Goal: Task Accomplishment & Management: Manage account settings

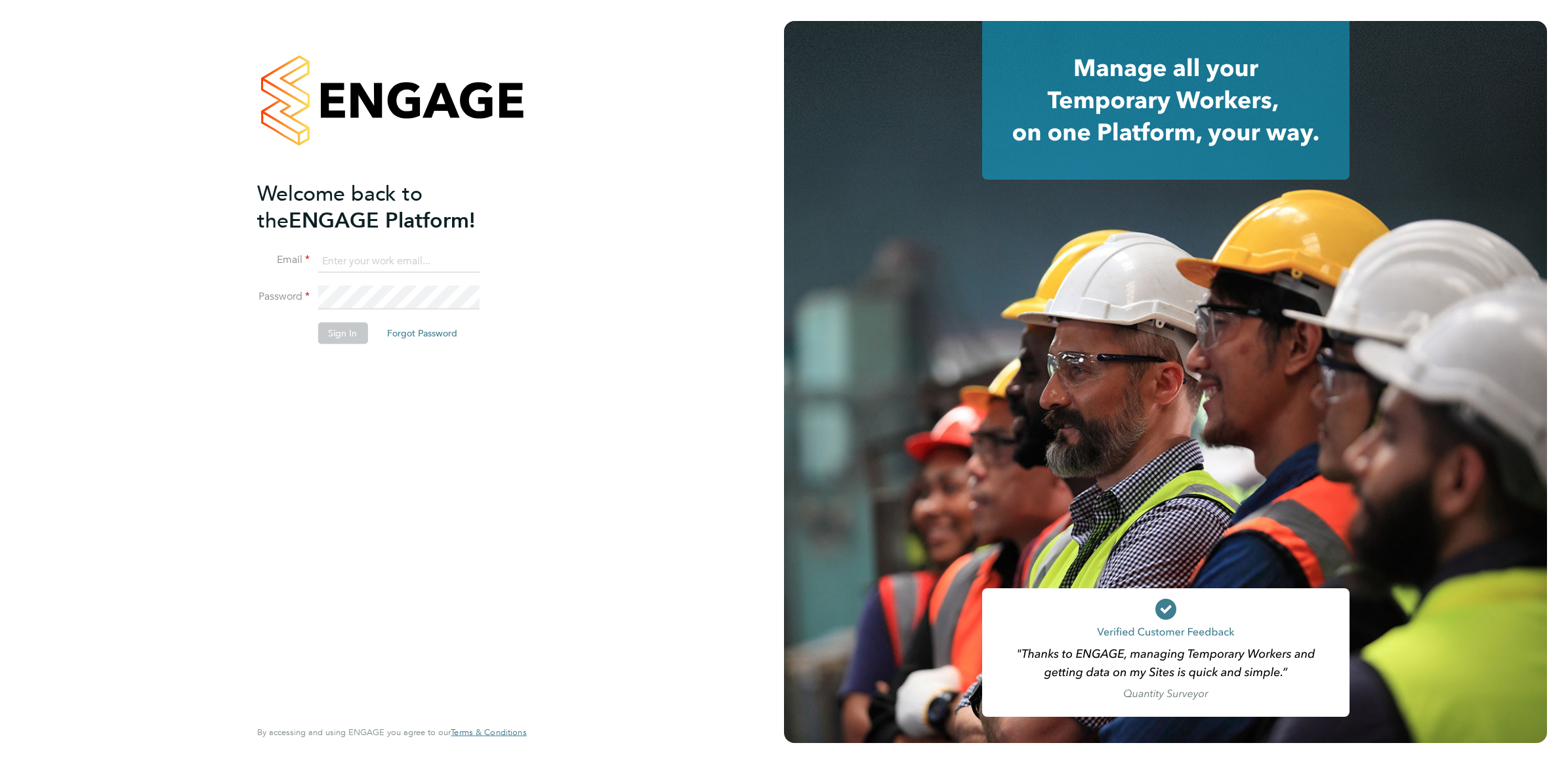
type input "[EMAIL_ADDRESS][DOMAIN_NAME]"
click at [333, 339] on button "Sign In" at bounding box center [342, 333] width 50 height 21
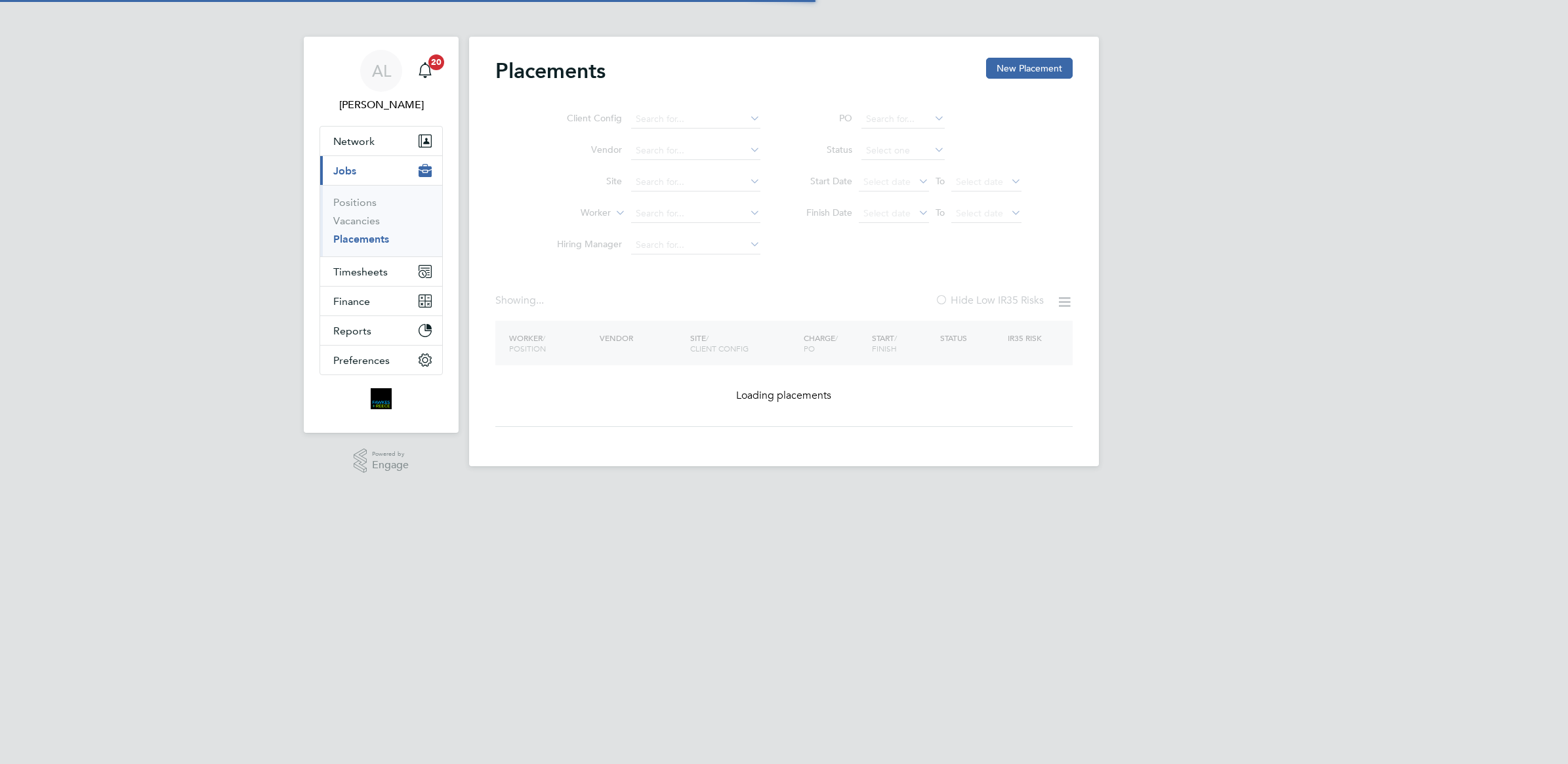
type input "Kowdham Srikumar"
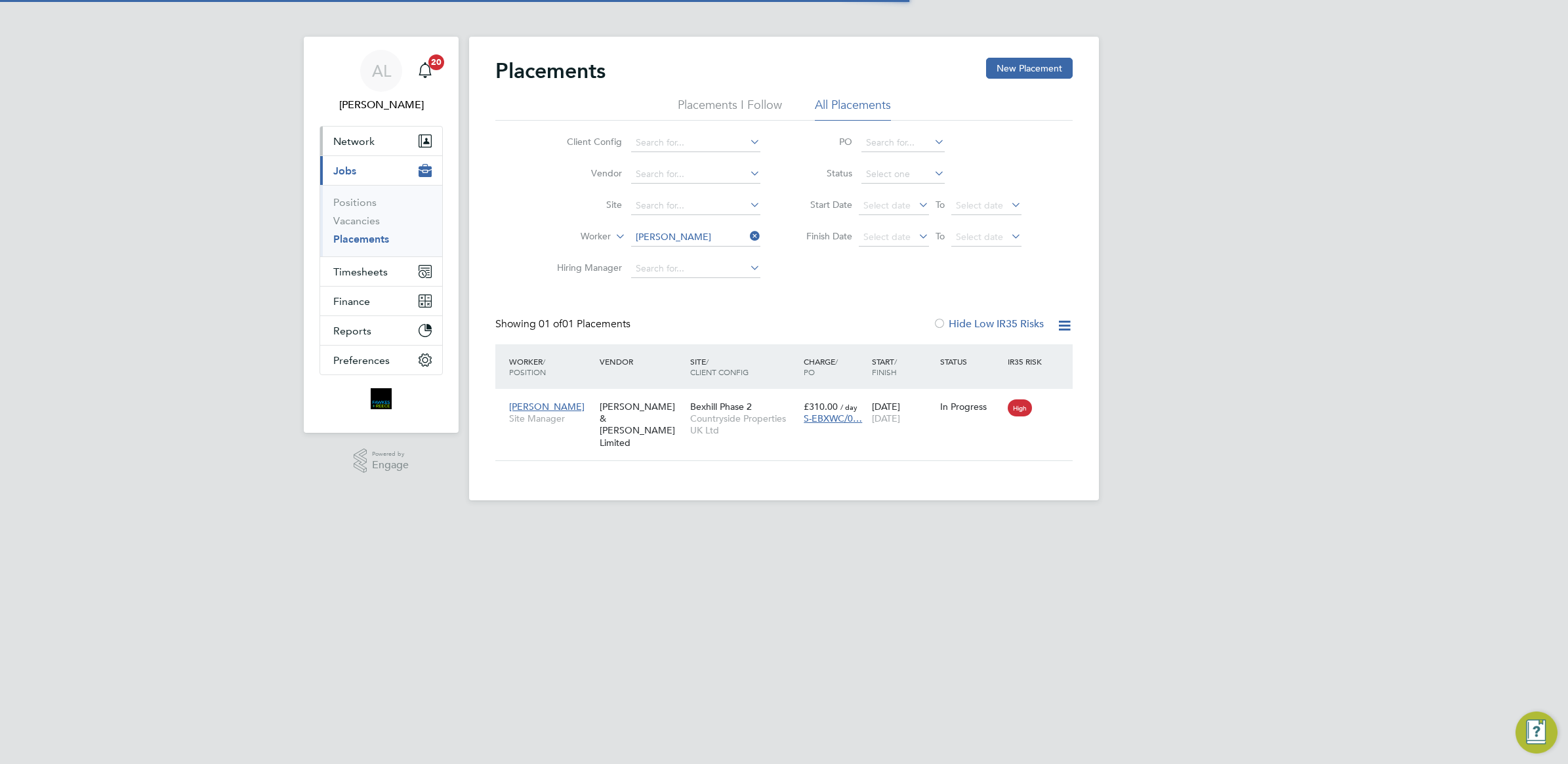
scroll to position [13, 61]
click at [379, 271] on span "Timesheets" at bounding box center [361, 271] width 55 height 12
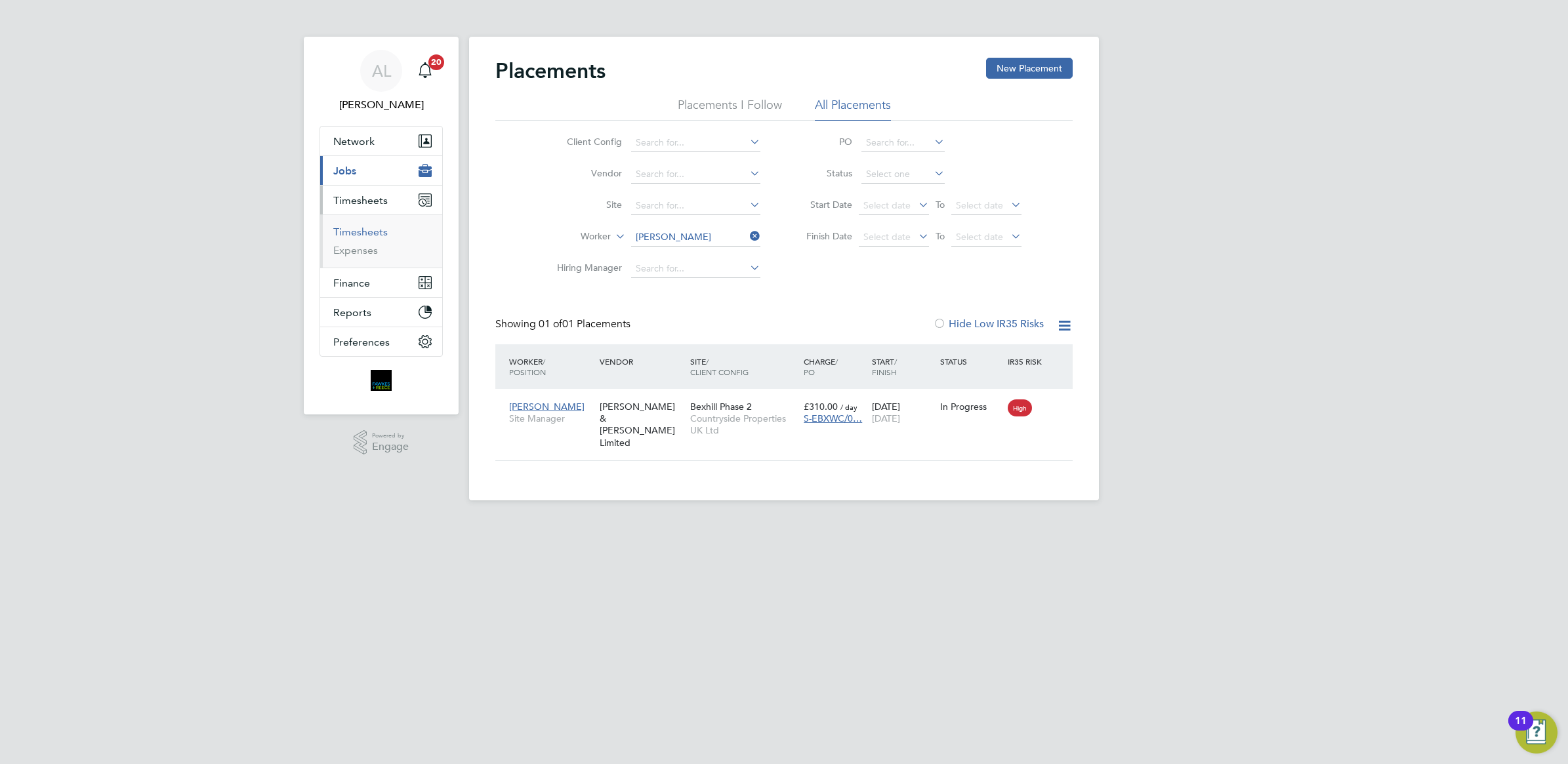
click at [355, 232] on link "Timesheets" at bounding box center [361, 232] width 55 height 12
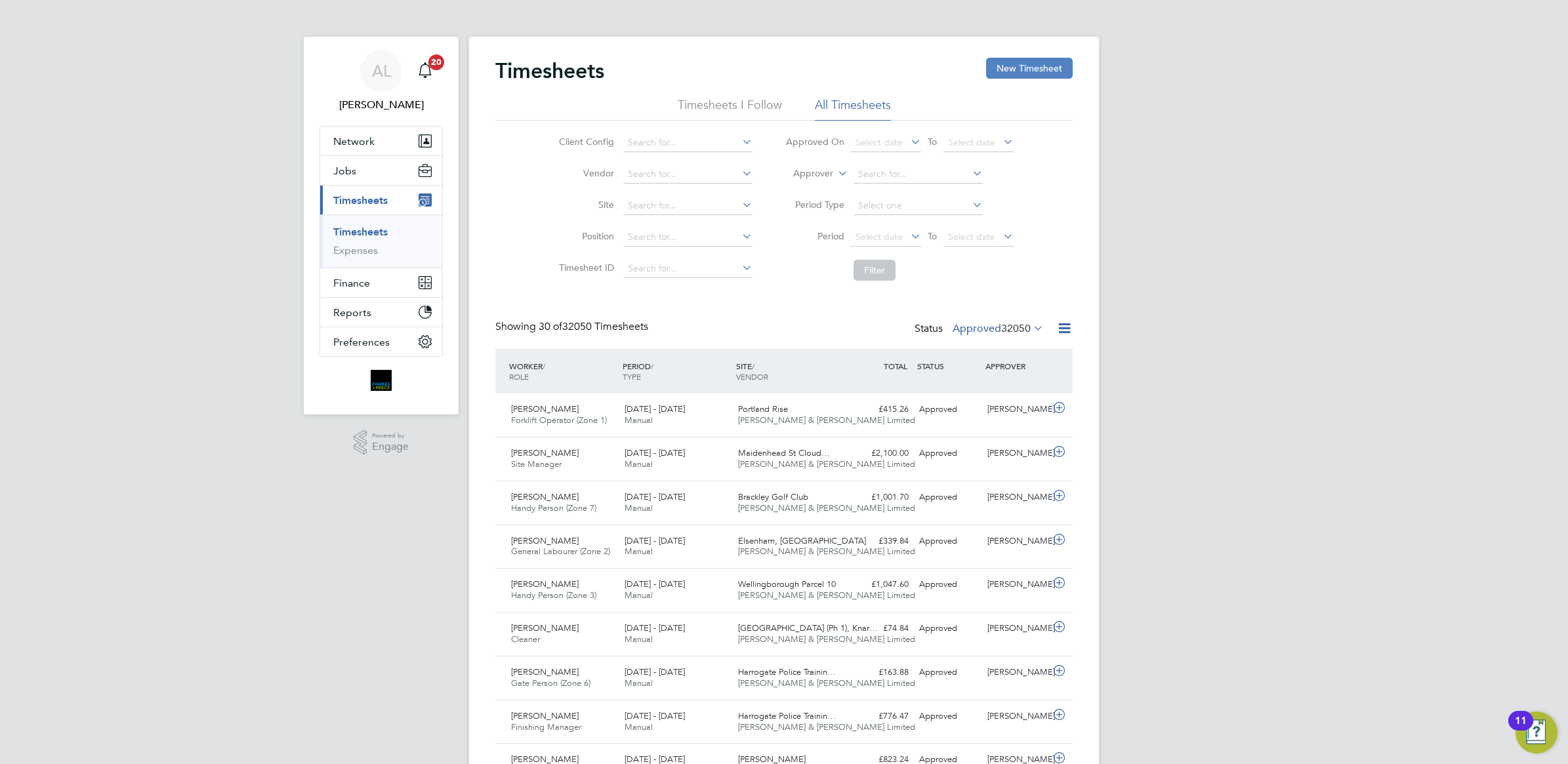
click at [1029, 58] on button "New Timesheet" at bounding box center [1030, 68] width 86 height 21
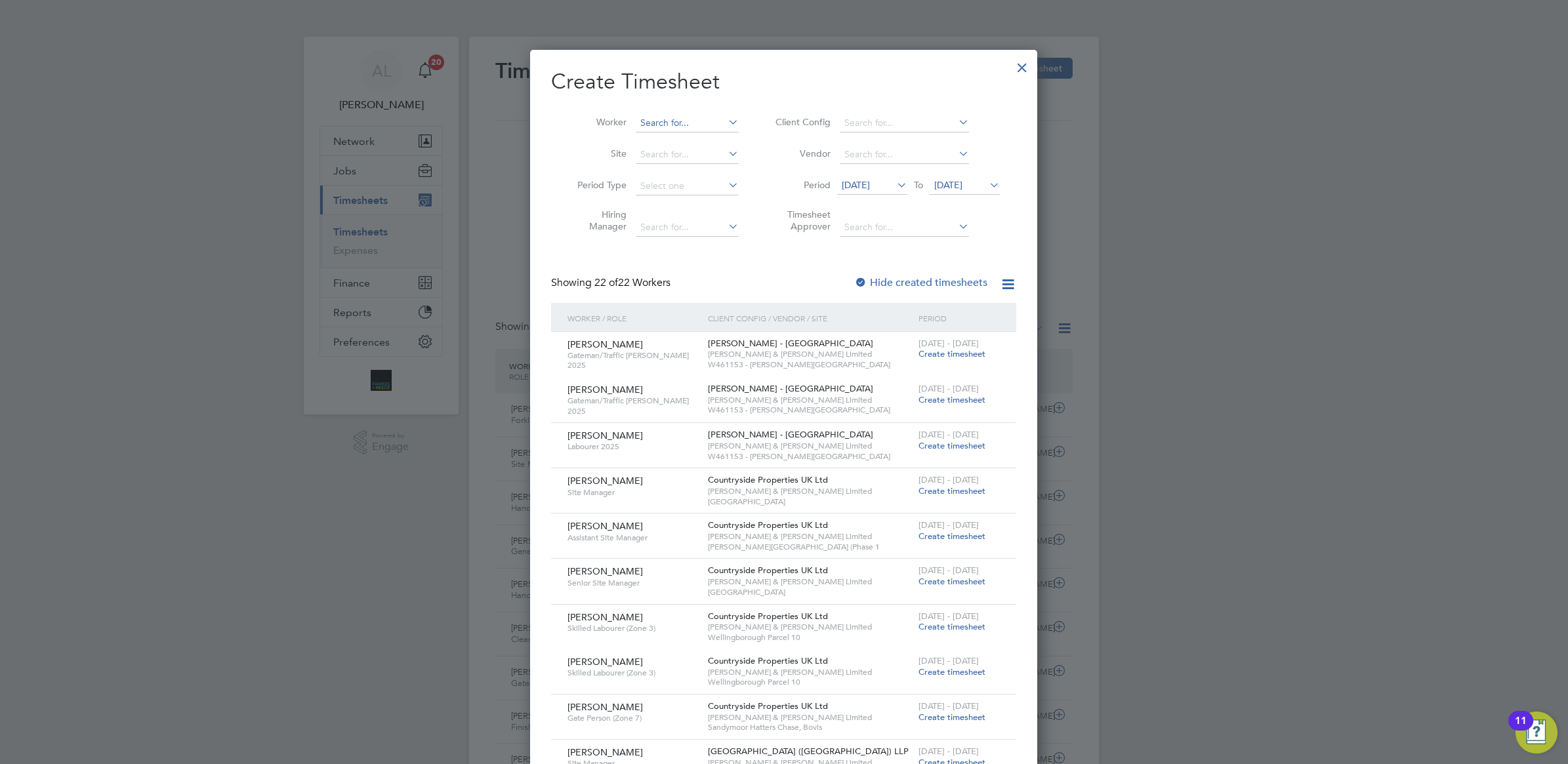
click at [658, 122] on input at bounding box center [687, 124] width 103 height 19
click at [709, 136] on li "Martin Wrigh t" at bounding box center [694, 140] width 119 height 18
type input "Martin Wright"
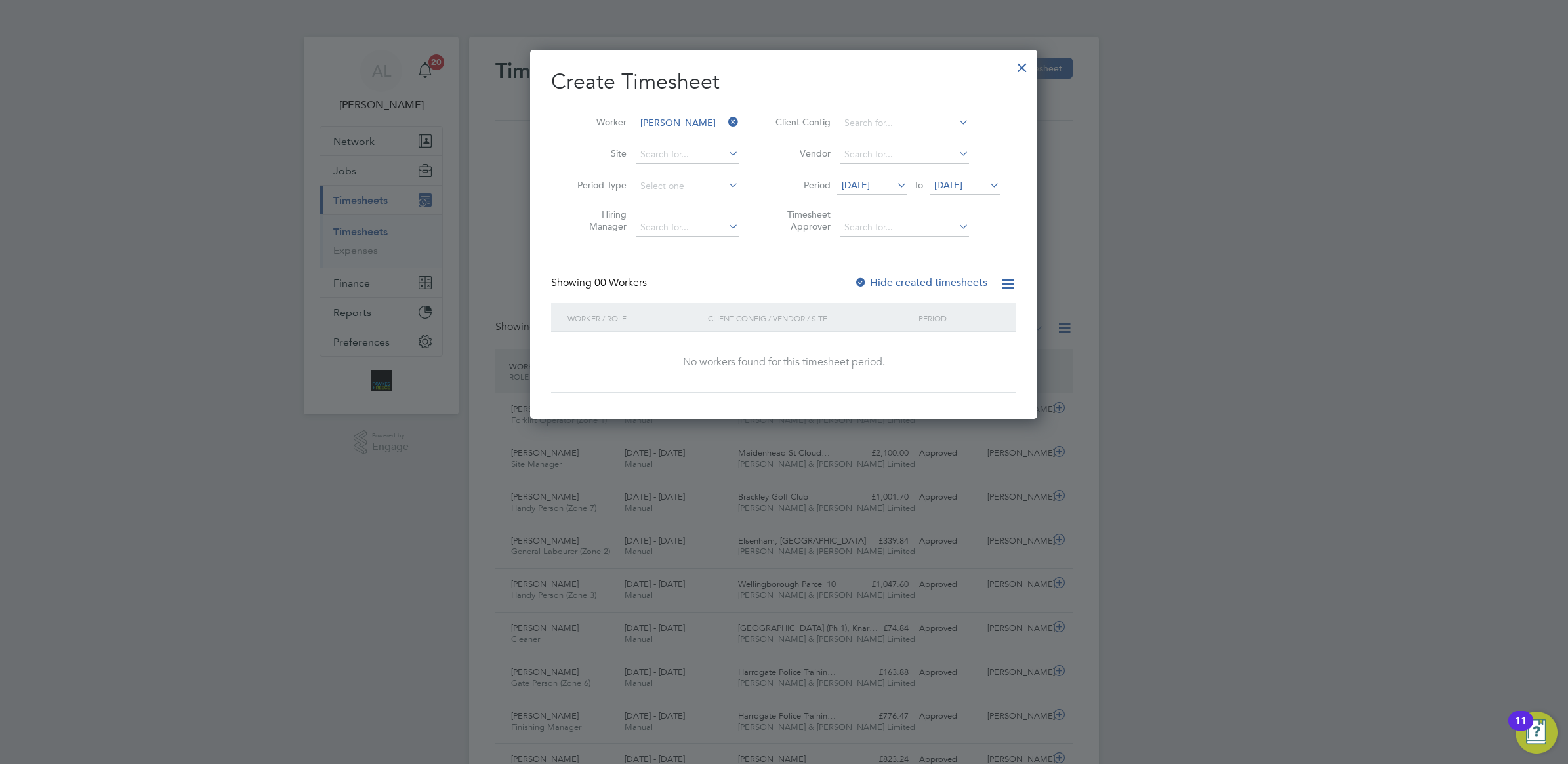
click at [896, 287] on div "Hide created timesheets" at bounding box center [922, 283] width 136 height 14
click at [911, 276] on label "Hide created timesheets" at bounding box center [920, 283] width 133 height 13
click at [870, 187] on span "14 Aug 2025" at bounding box center [856, 185] width 28 height 12
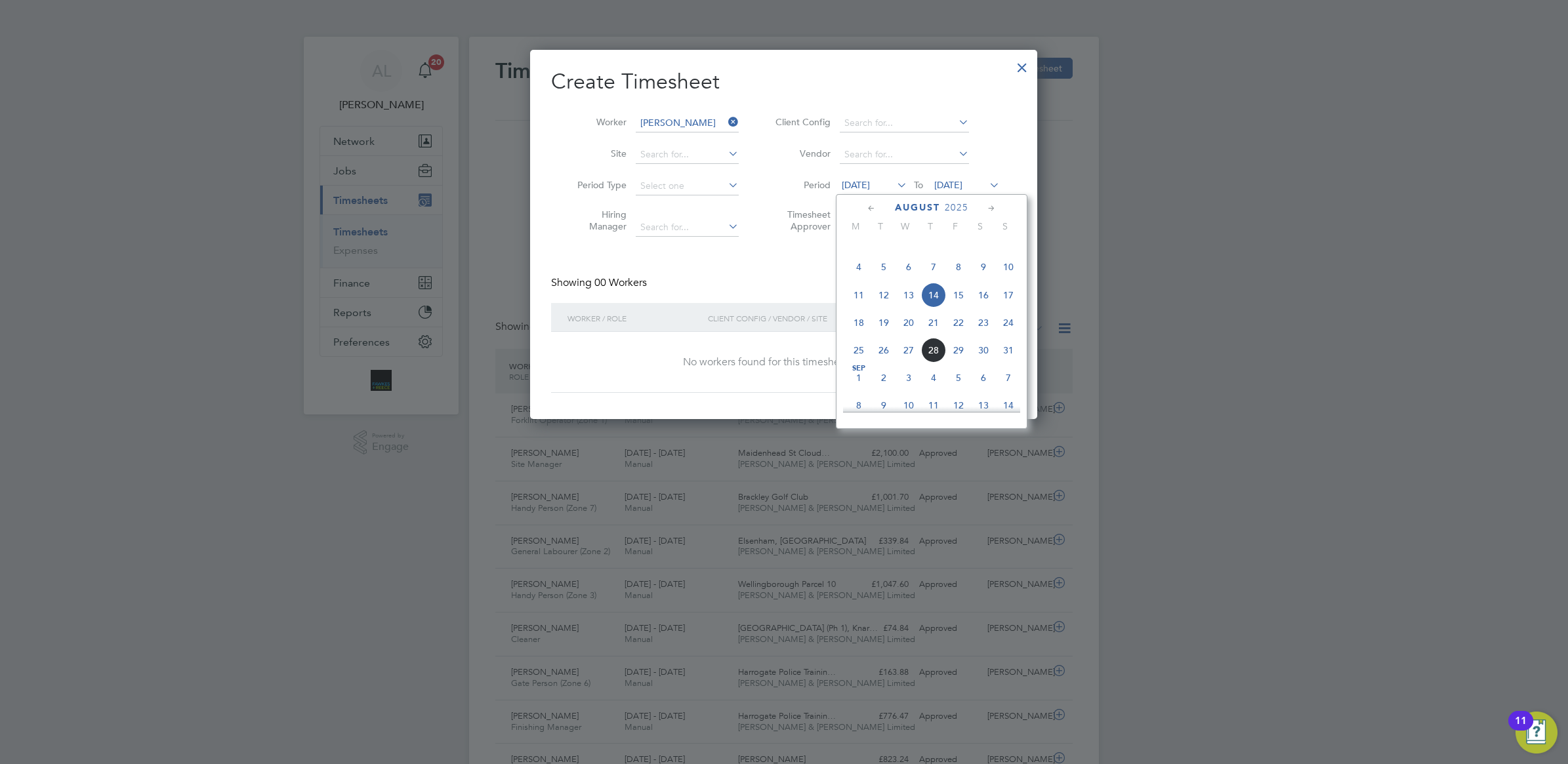
click at [860, 335] on span "18" at bounding box center [858, 322] width 25 height 25
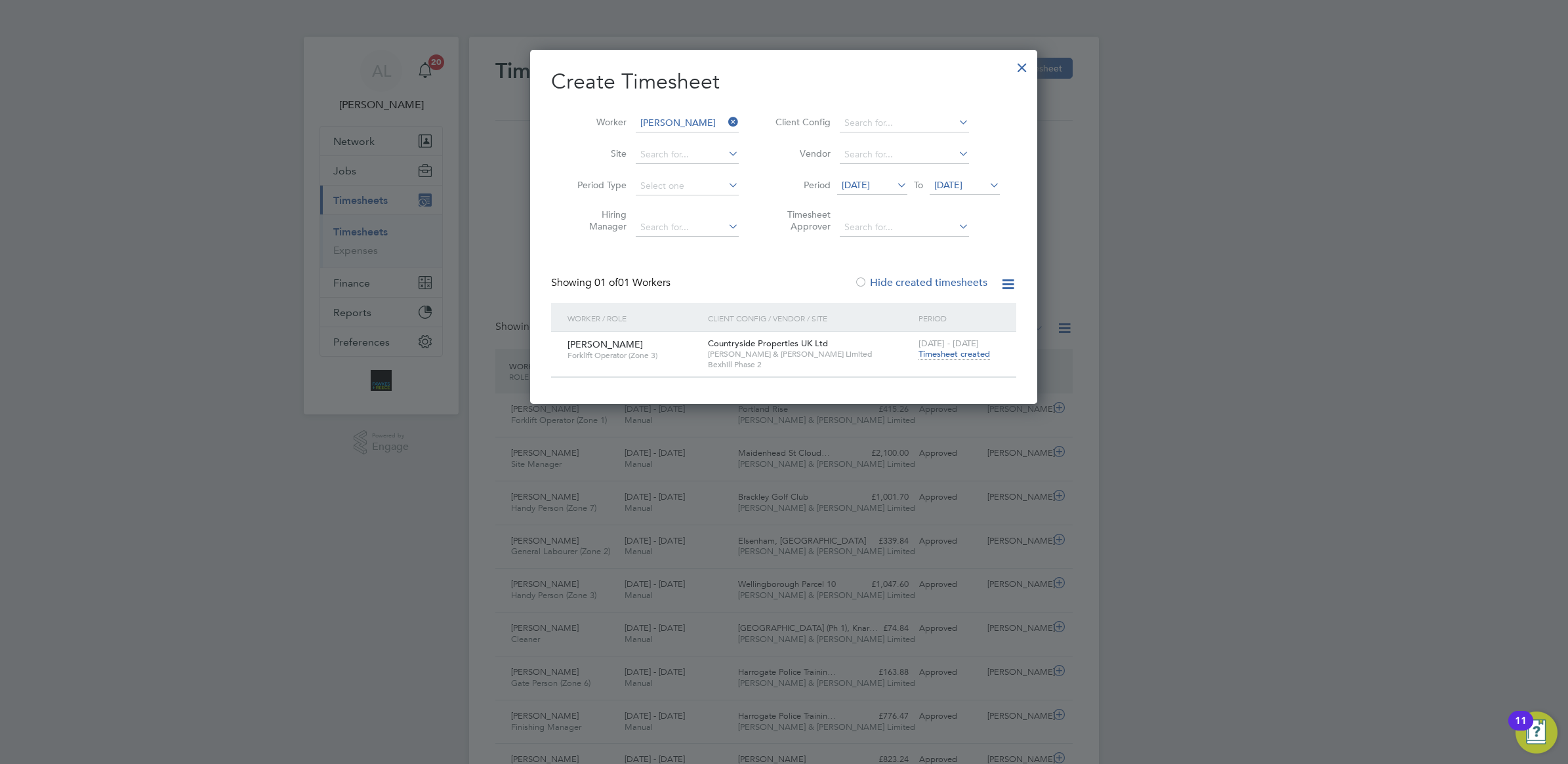
click at [943, 355] on span "Timesheet created" at bounding box center [954, 354] width 71 height 12
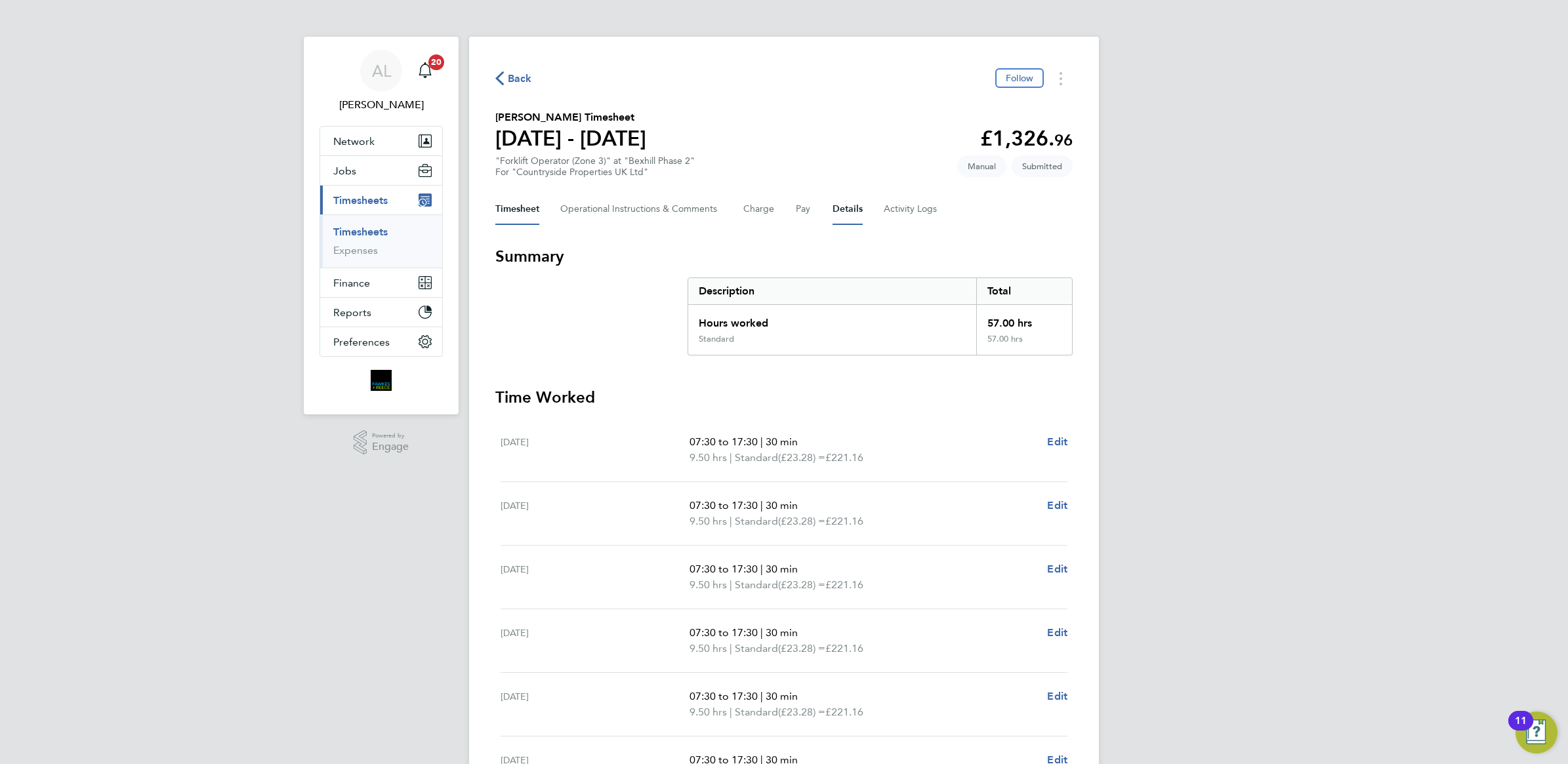
click at [851, 217] on button "Details" at bounding box center [848, 209] width 30 height 32
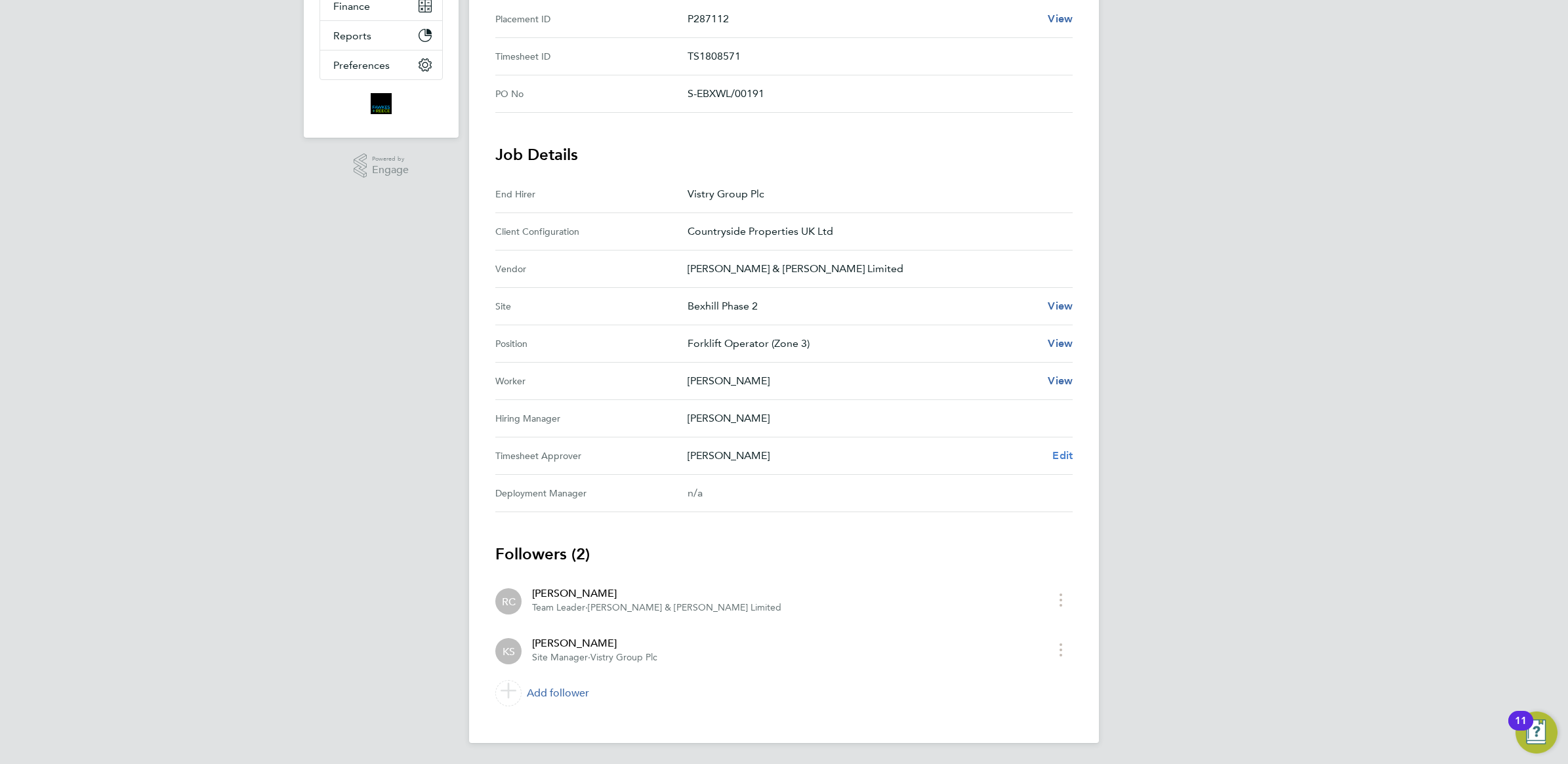
click at [1053, 460] on span "Edit" at bounding box center [1063, 455] width 20 height 12
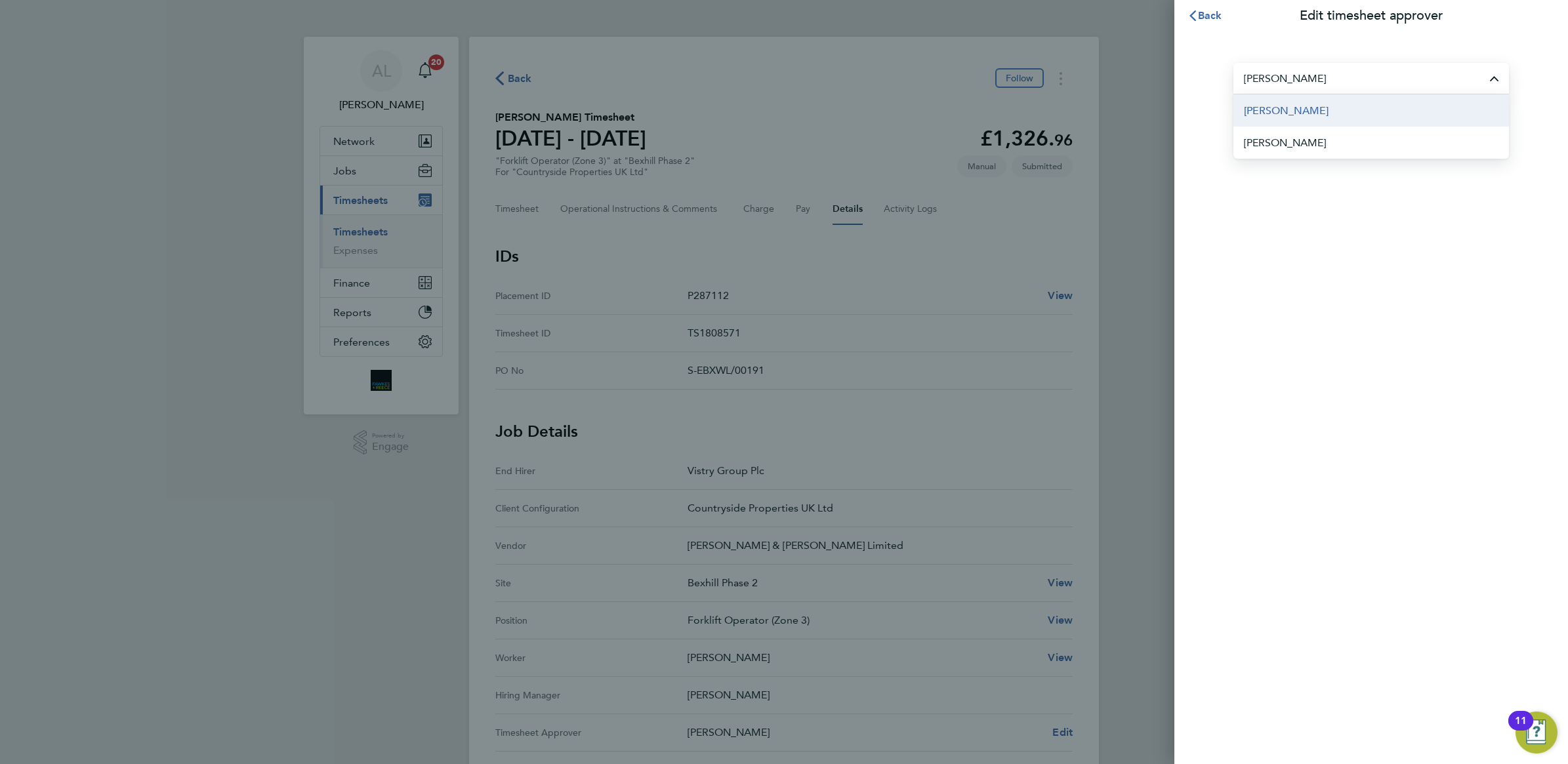
click at [1274, 106] on span "John O'Neill" at bounding box center [1287, 111] width 85 height 16
type input "John O'Neill"
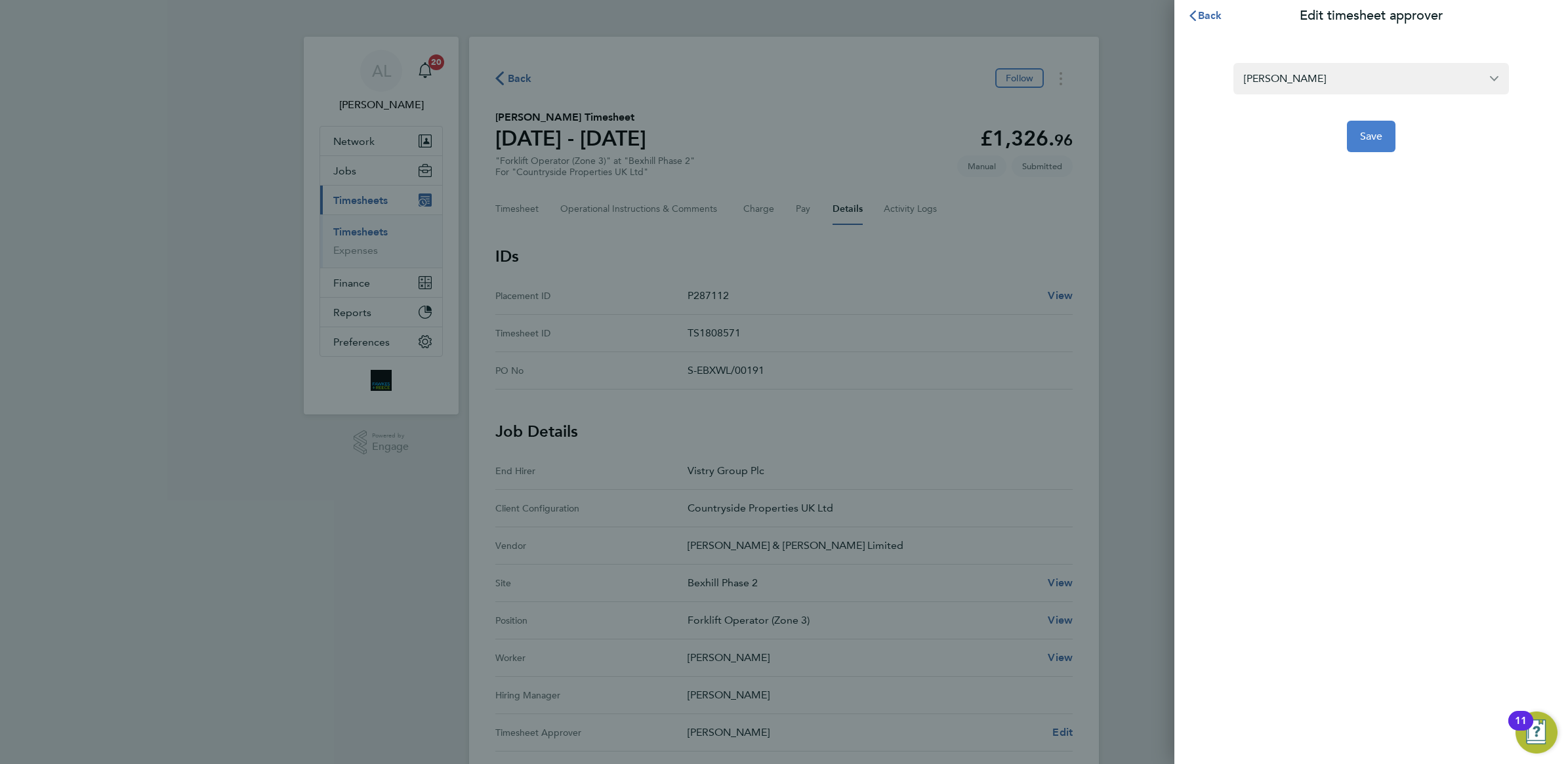
click at [1388, 140] on button "Save" at bounding box center [1372, 137] width 49 height 32
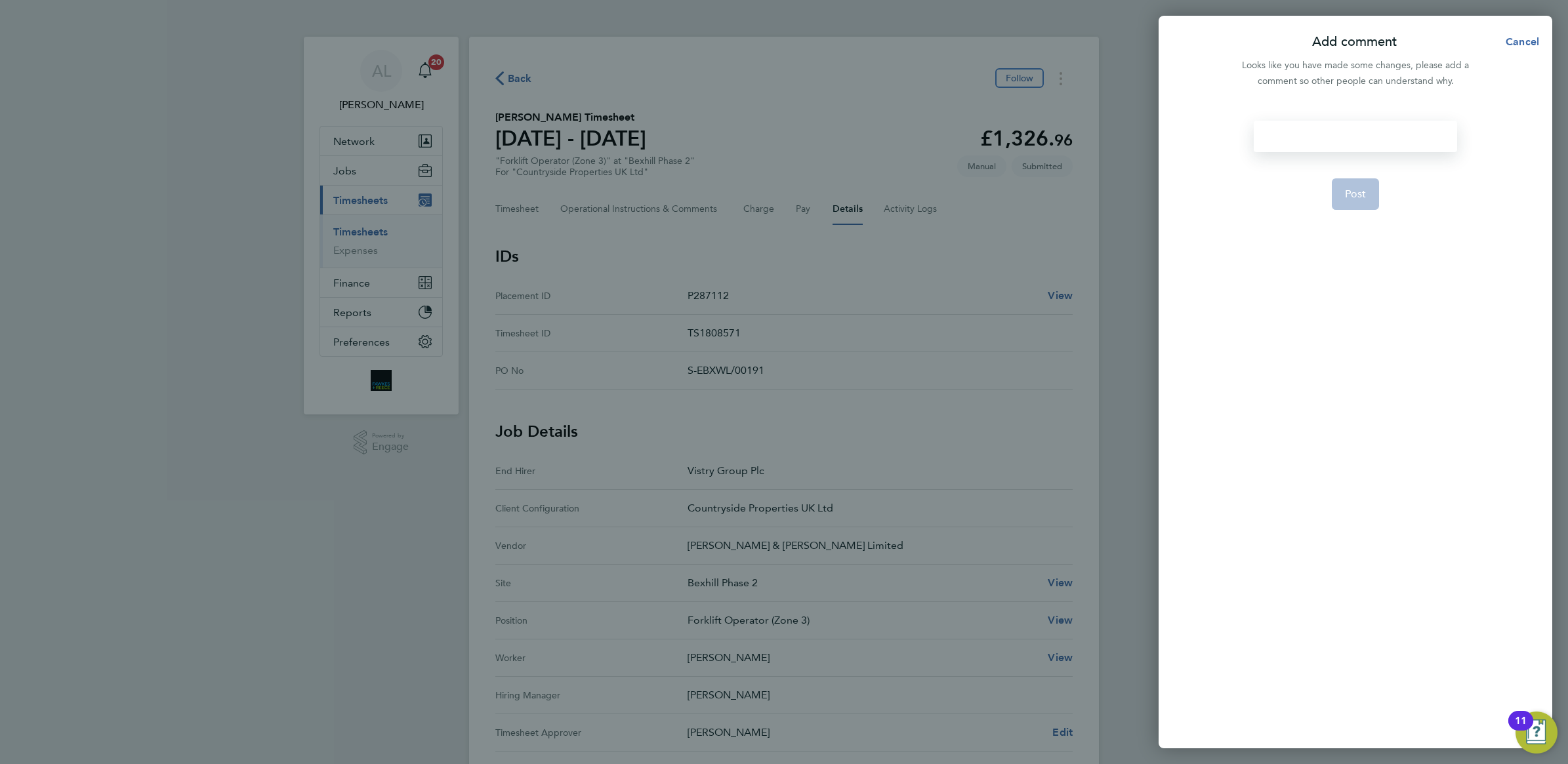
click at [1330, 140] on div at bounding box center [1356, 137] width 203 height 32
click at [1363, 179] on button "Post" at bounding box center [1356, 194] width 48 height 32
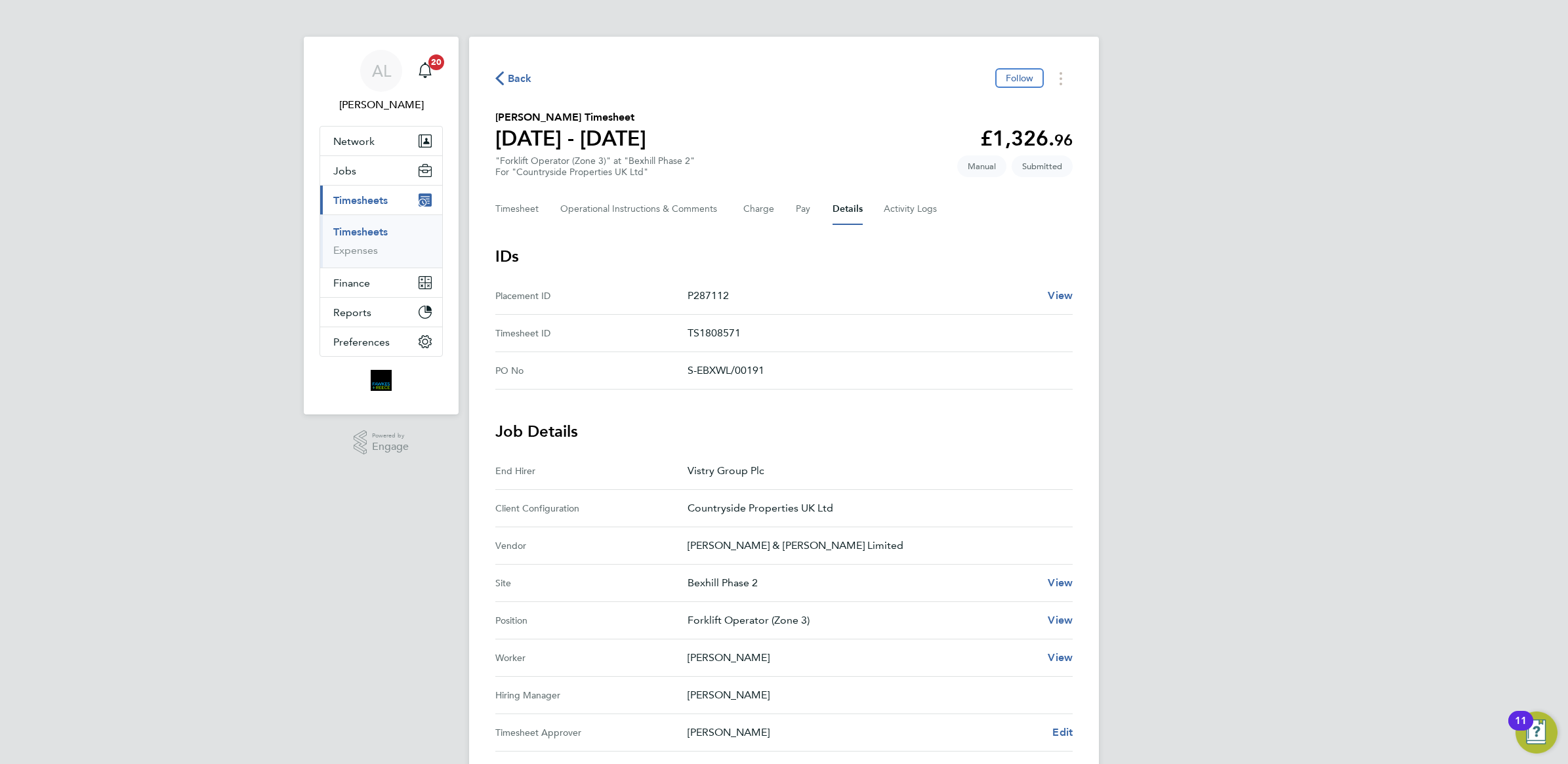
click at [373, 236] on link "Timesheets" at bounding box center [361, 232] width 55 height 12
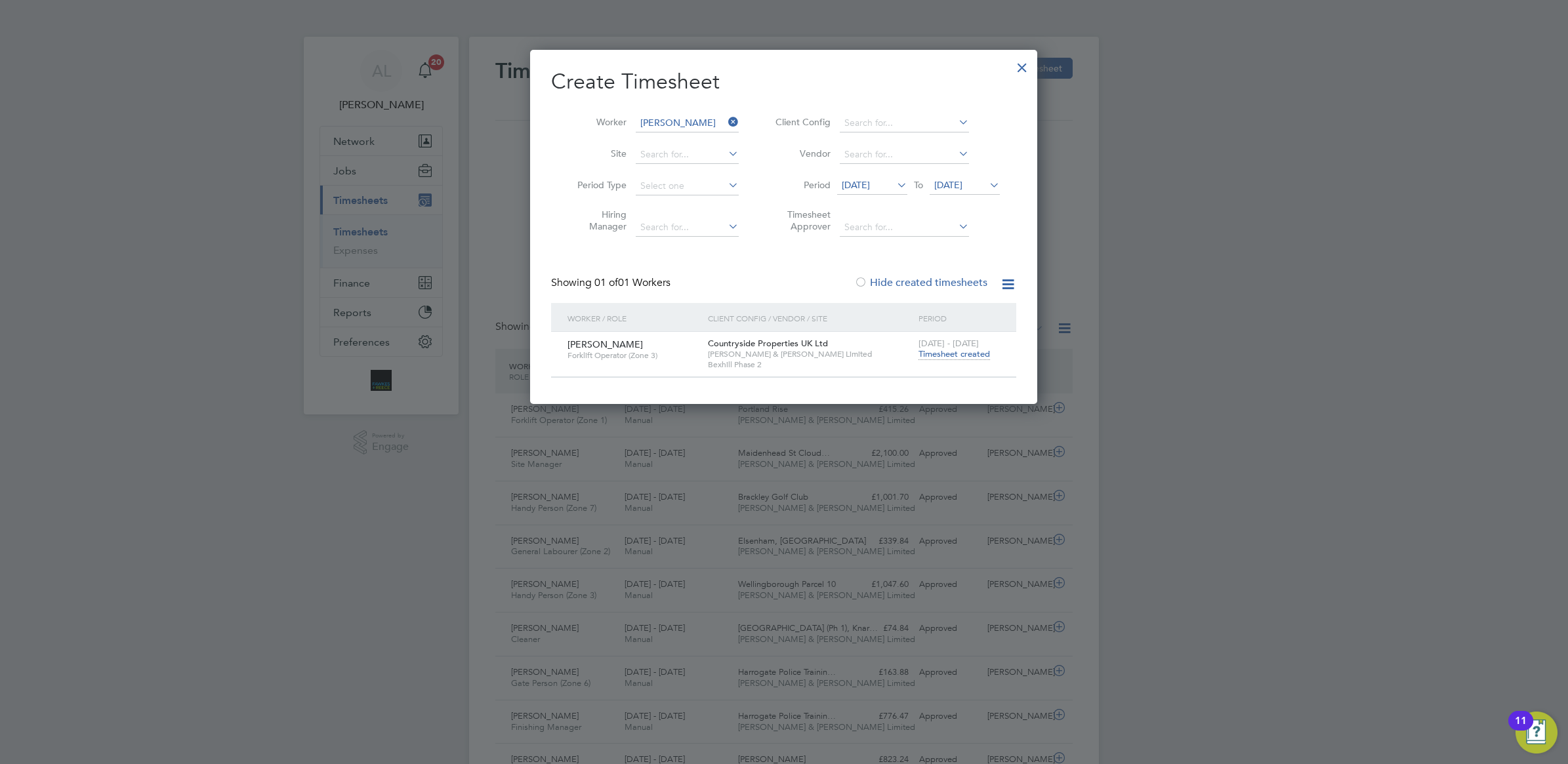
click at [1025, 71] on div at bounding box center [1022, 64] width 24 height 24
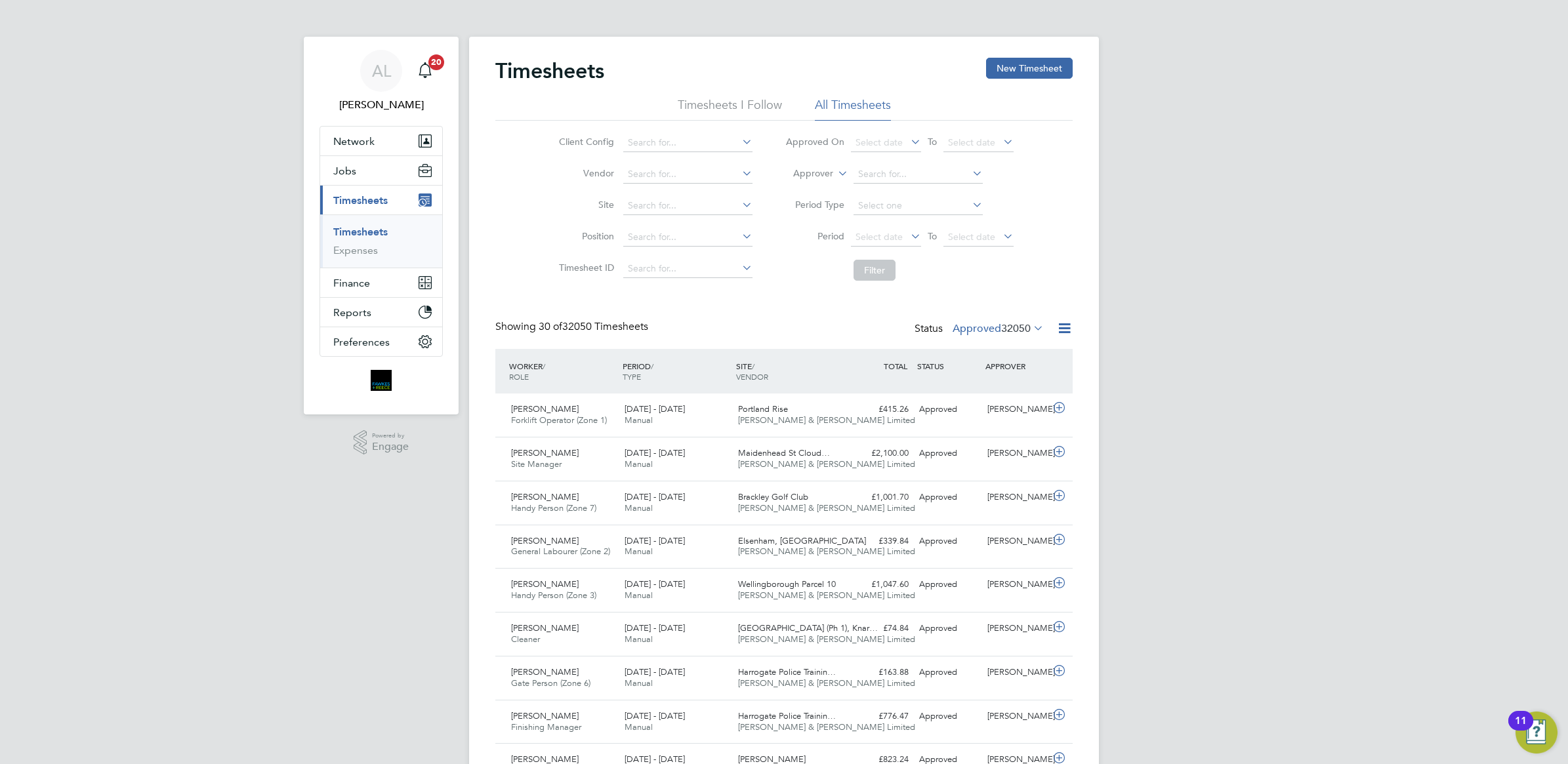
click at [366, 231] on link "Timesheets" at bounding box center [361, 232] width 55 height 12
click at [389, 78] on span "AL" at bounding box center [381, 71] width 19 height 17
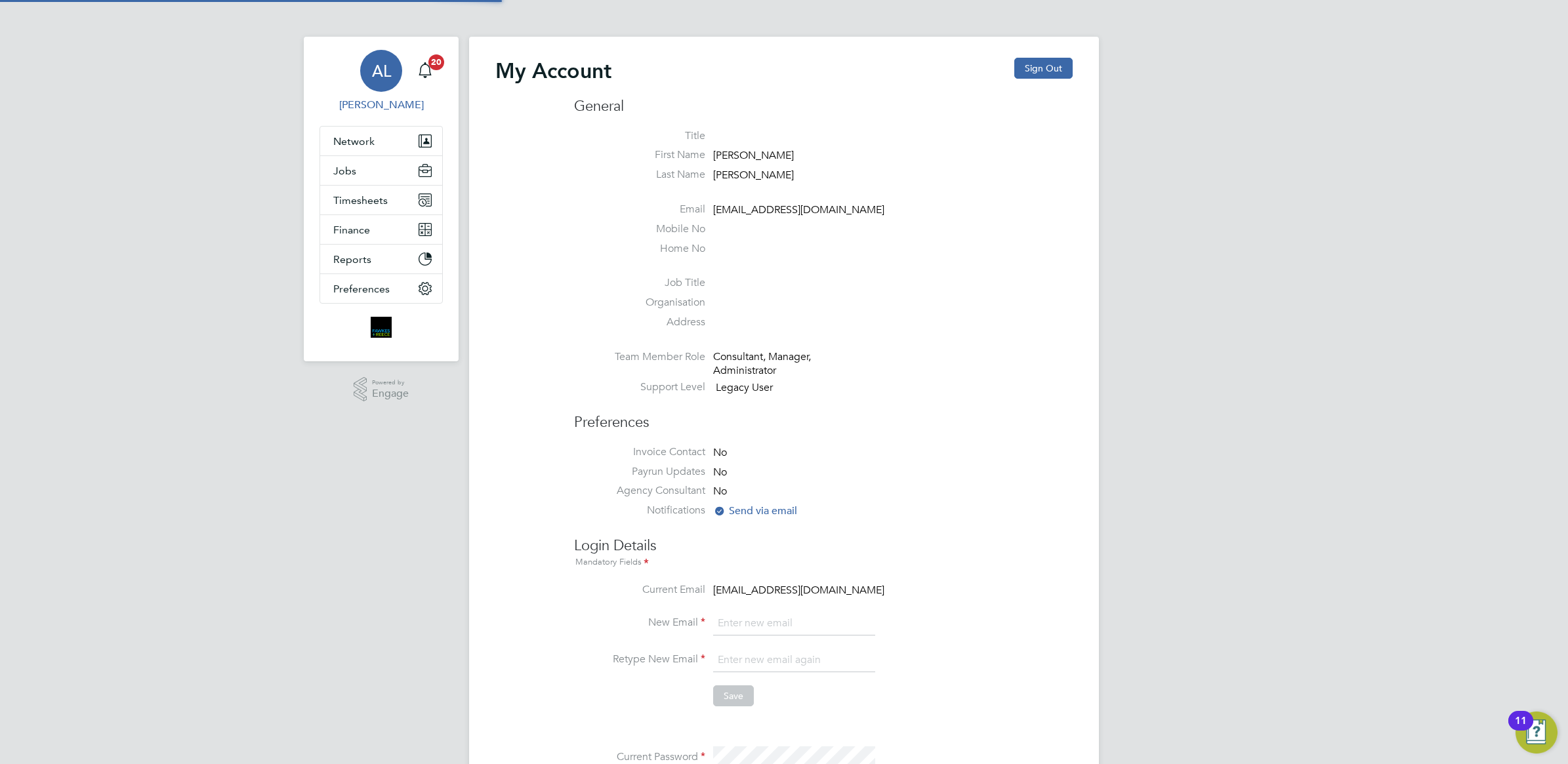
type input "[EMAIL_ADDRESS][DOMAIN_NAME]"
click at [389, 77] on span "AL" at bounding box center [381, 71] width 19 height 17
click at [360, 204] on span "Timesheets" at bounding box center [361, 200] width 55 height 12
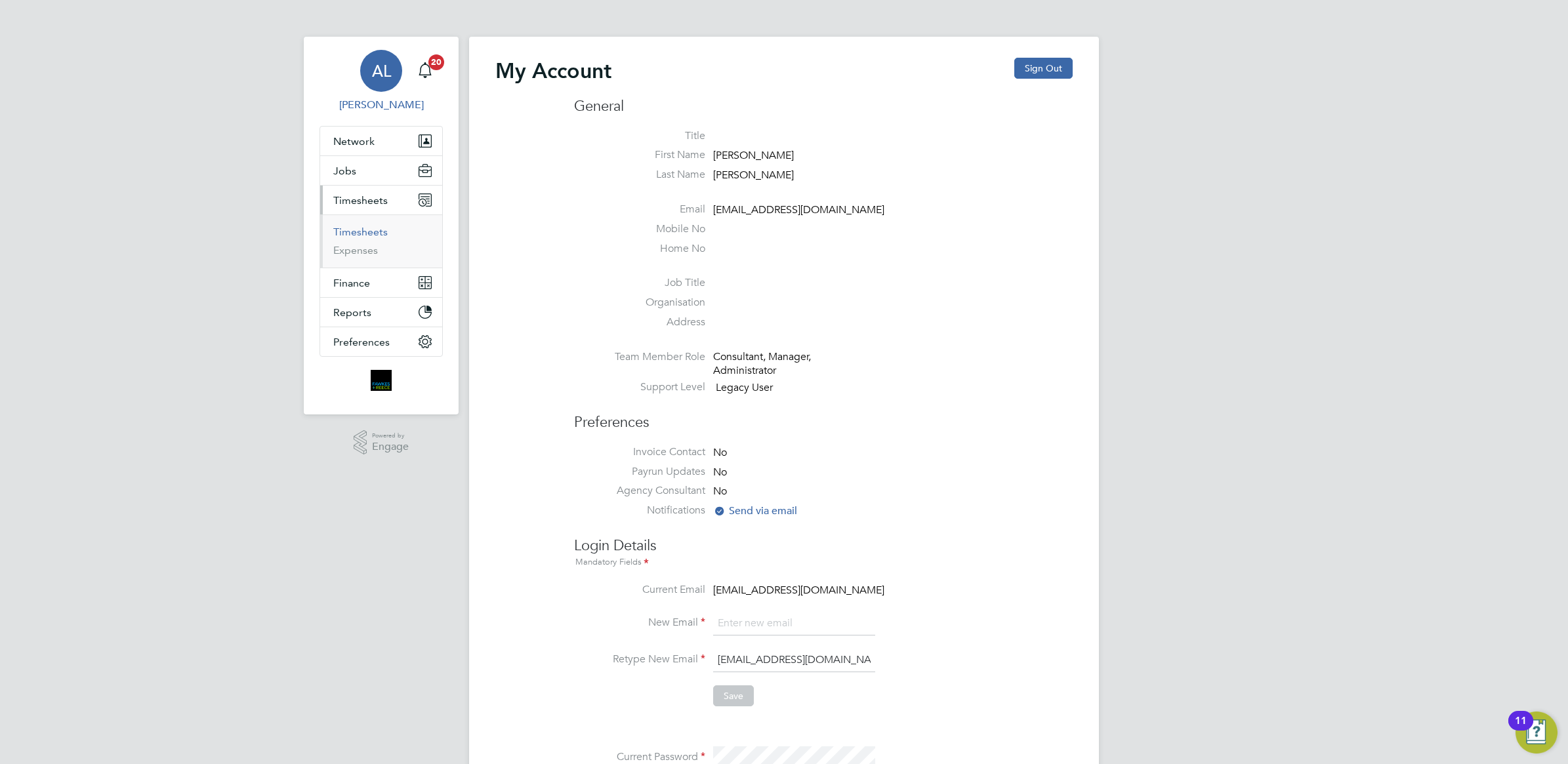
click at [362, 227] on link "Timesheets" at bounding box center [361, 232] width 55 height 12
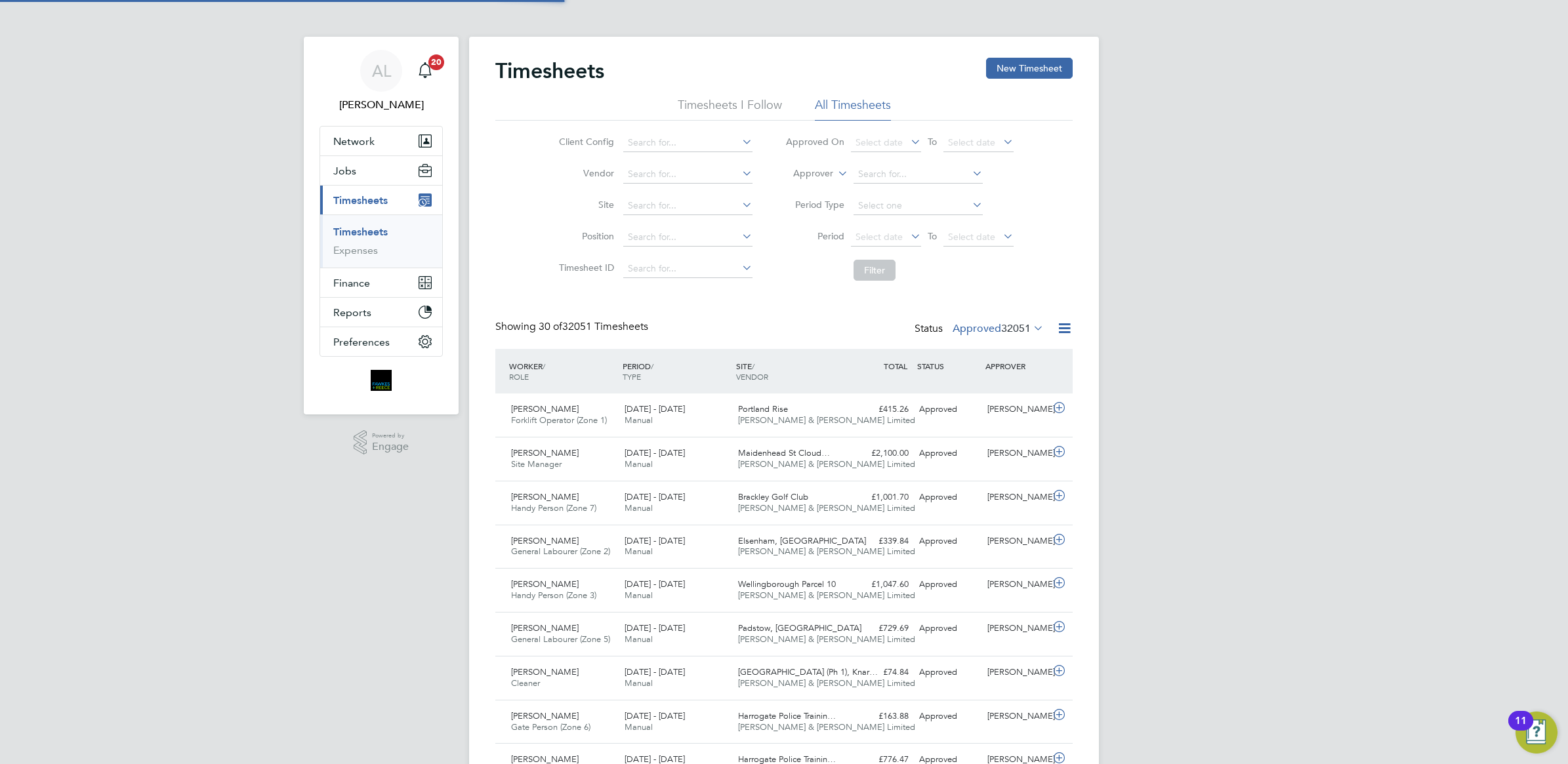
scroll to position [33, 114]
click at [349, 194] on span "Timesheets" at bounding box center [361, 200] width 55 height 12
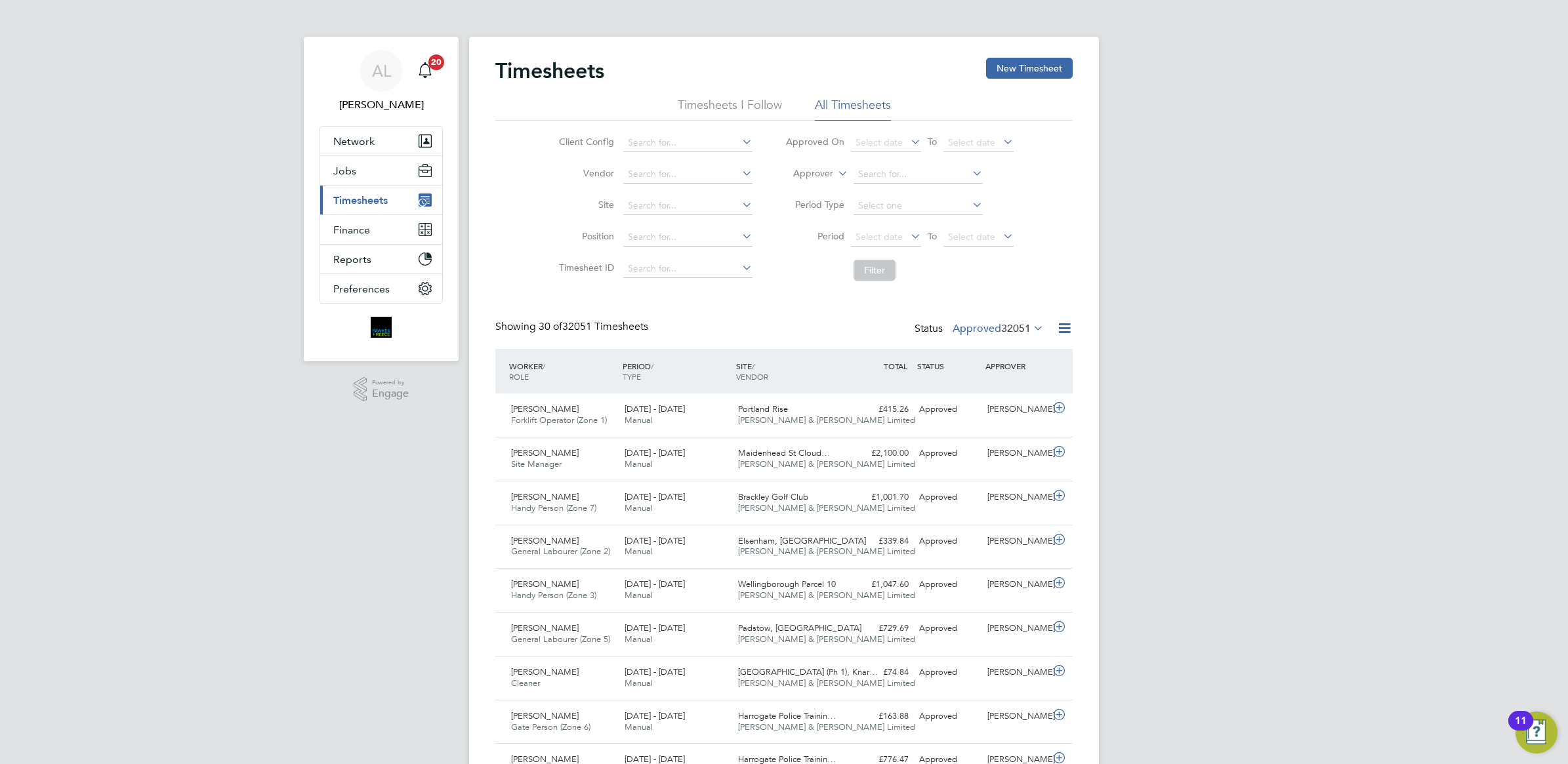
click at [368, 194] on span "Timesheets" at bounding box center [361, 200] width 55 height 12
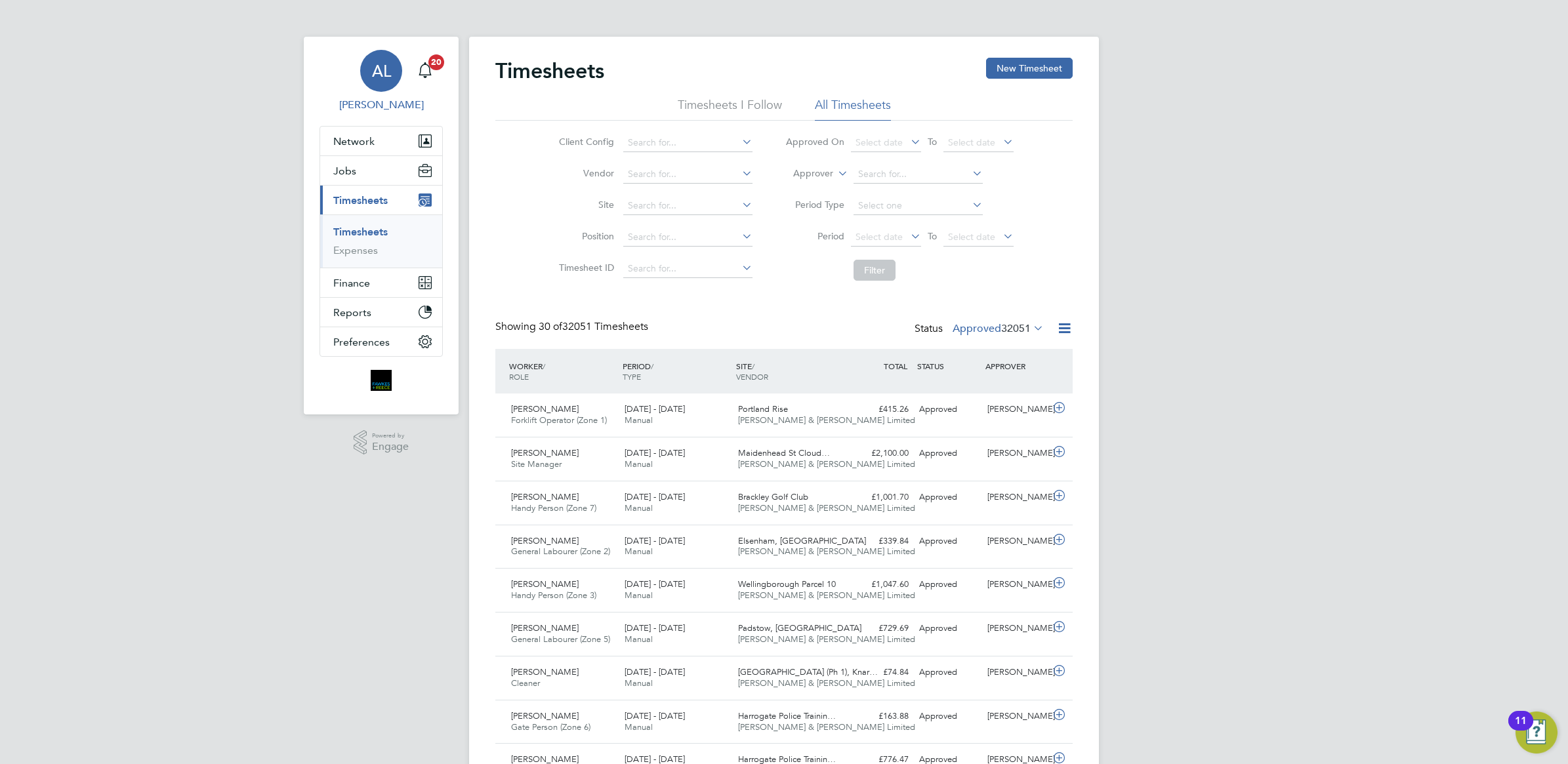
click at [379, 87] on div "AL" at bounding box center [381, 71] width 42 height 42
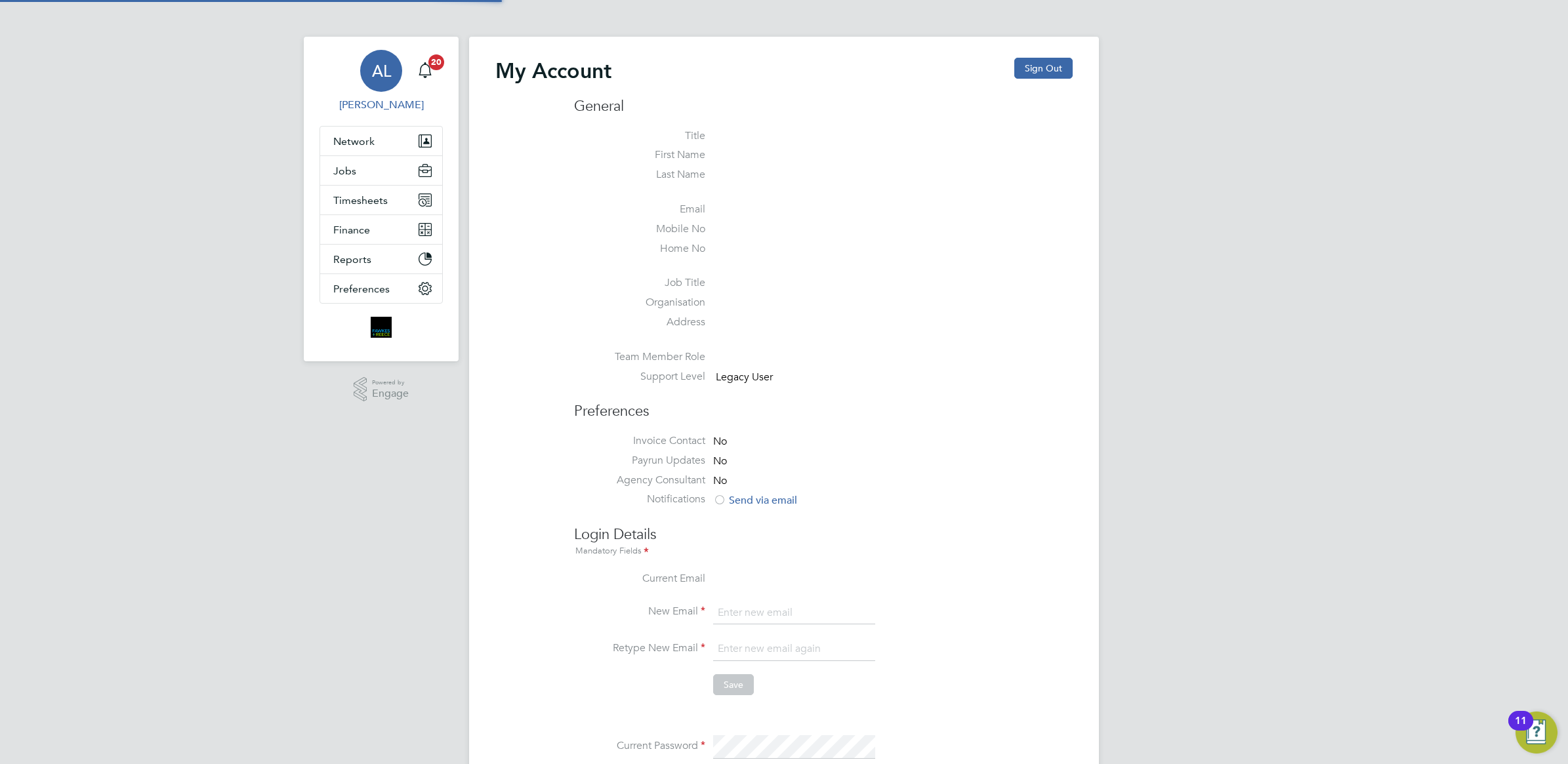
type input "[EMAIL_ADDRESS][DOMAIN_NAME]"
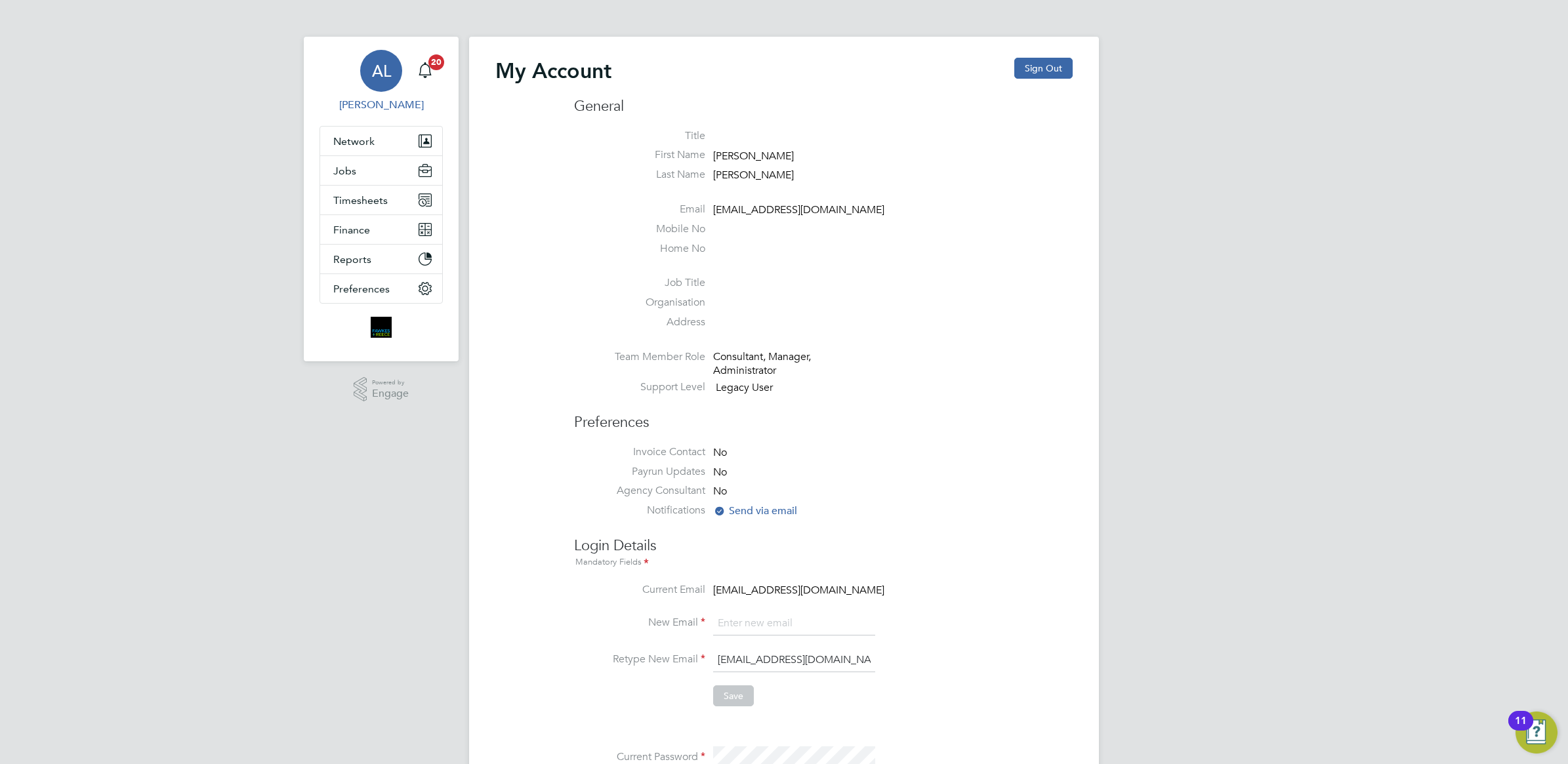
click at [372, 77] on span "AL" at bounding box center [381, 71] width 19 height 17
